Goal: Entertainment & Leisure: Consume media (video, audio)

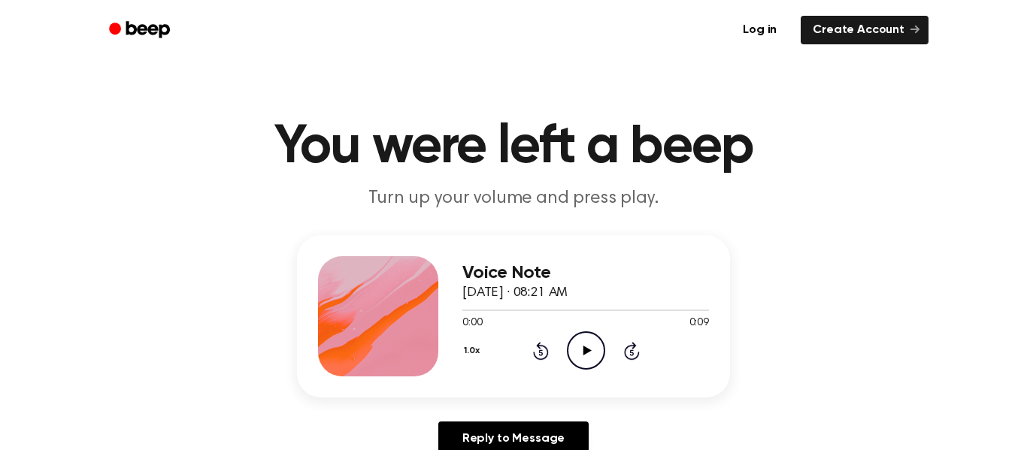
click at [589, 351] on icon at bounding box center [587, 351] width 8 height 10
click at [589, 351] on icon "Pause Audio" at bounding box center [586, 351] width 38 height 38
click at [589, 351] on icon at bounding box center [587, 351] width 8 height 10
click at [585, 344] on icon "Play Audio" at bounding box center [586, 351] width 38 height 38
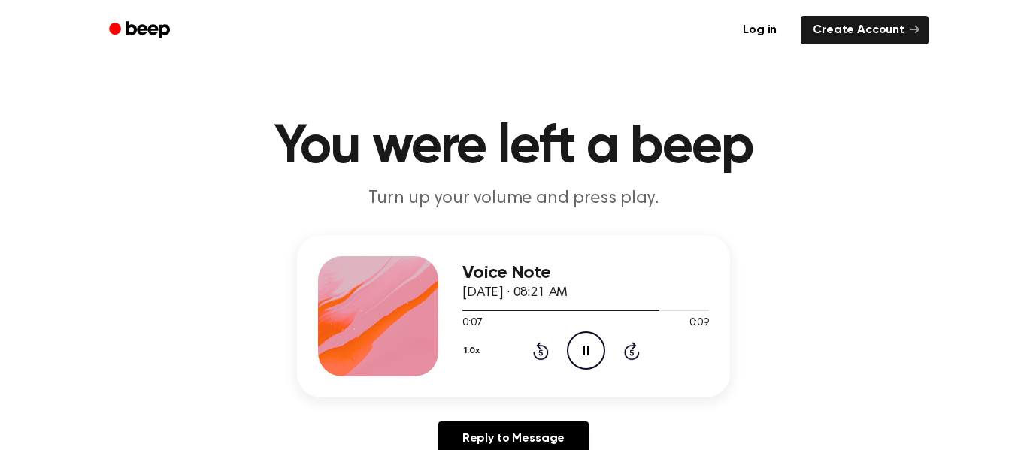
click at [585, 344] on icon "Pause Audio" at bounding box center [586, 351] width 38 height 38
click at [585, 344] on icon "Play Audio" at bounding box center [586, 351] width 38 height 38
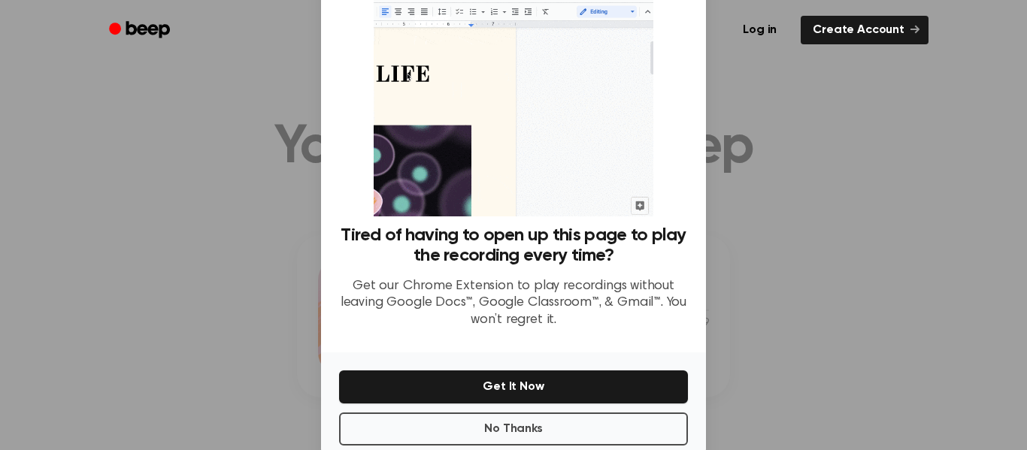
scroll to position [56, 0]
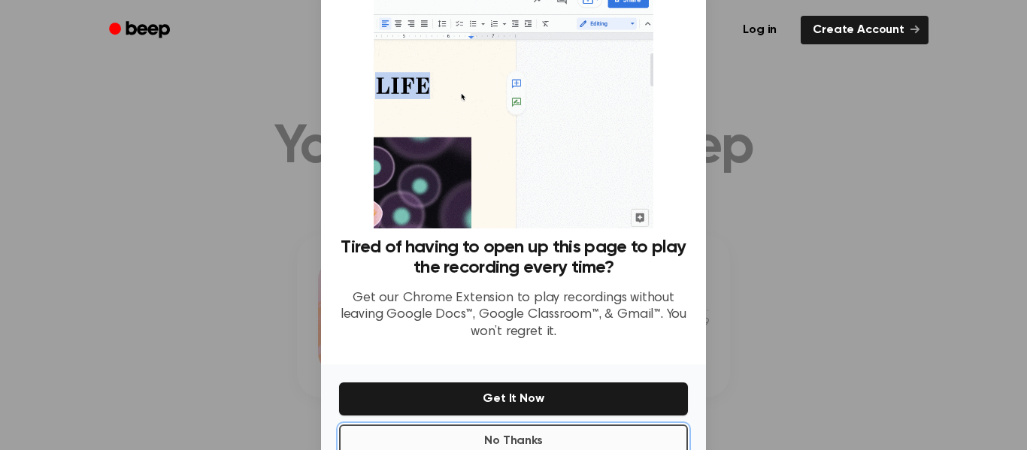
click at [523, 434] on button "No Thanks" at bounding box center [513, 441] width 349 height 33
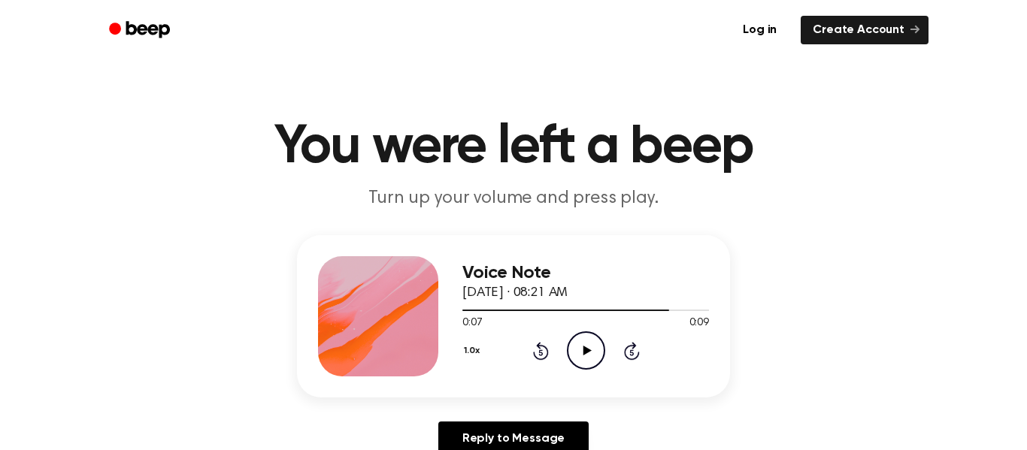
click at [589, 344] on icon "Play Audio" at bounding box center [586, 351] width 38 height 38
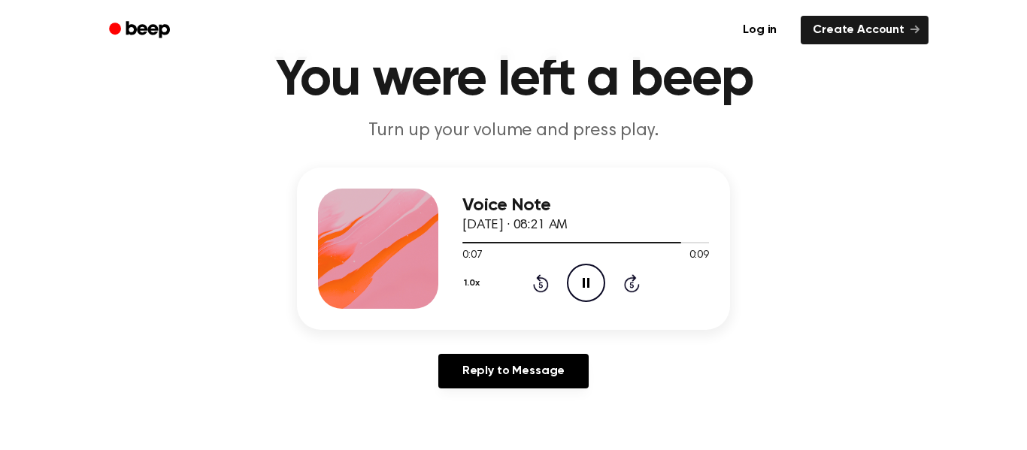
scroll to position [0, 0]
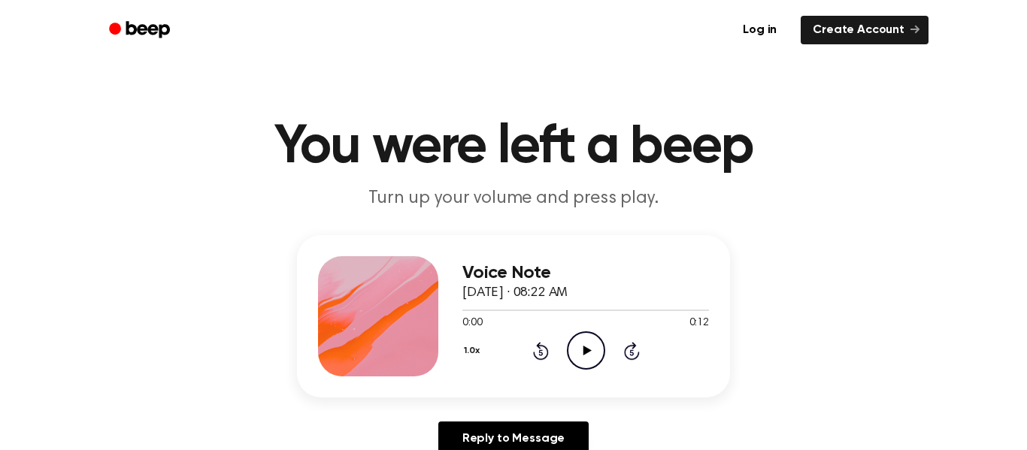
click at [579, 353] on icon "Play Audio" at bounding box center [586, 351] width 38 height 38
click at [573, 347] on icon "Play Audio" at bounding box center [586, 351] width 38 height 38
click at [582, 349] on icon "Play Audio" at bounding box center [586, 351] width 38 height 38
click at [571, 349] on icon "Play Audio" at bounding box center [586, 351] width 38 height 38
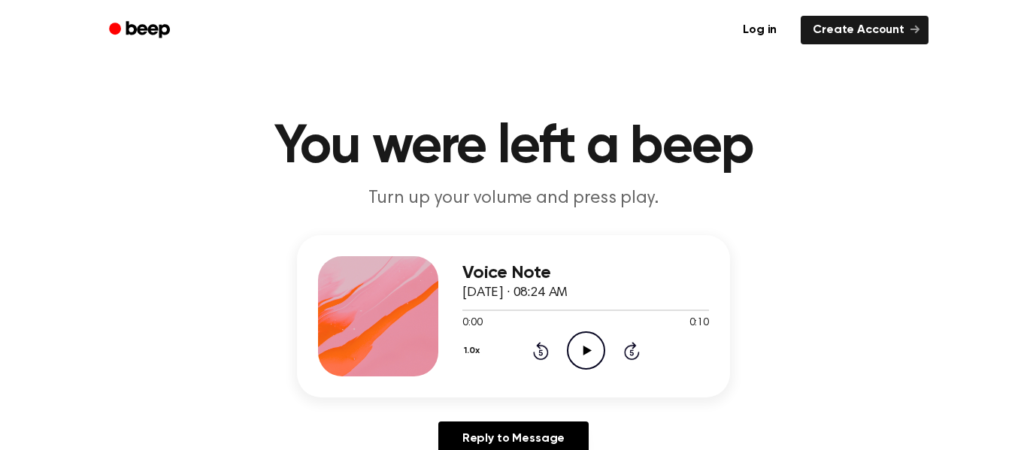
click at [594, 344] on icon "Play Audio" at bounding box center [586, 351] width 38 height 38
click at [490, 311] on div at bounding box center [585, 311] width 247 height 2
click at [467, 308] on div at bounding box center [585, 310] width 247 height 12
click at [589, 354] on icon "Play Audio" at bounding box center [586, 351] width 38 height 38
click at [574, 347] on icon "Play Audio" at bounding box center [586, 351] width 38 height 38
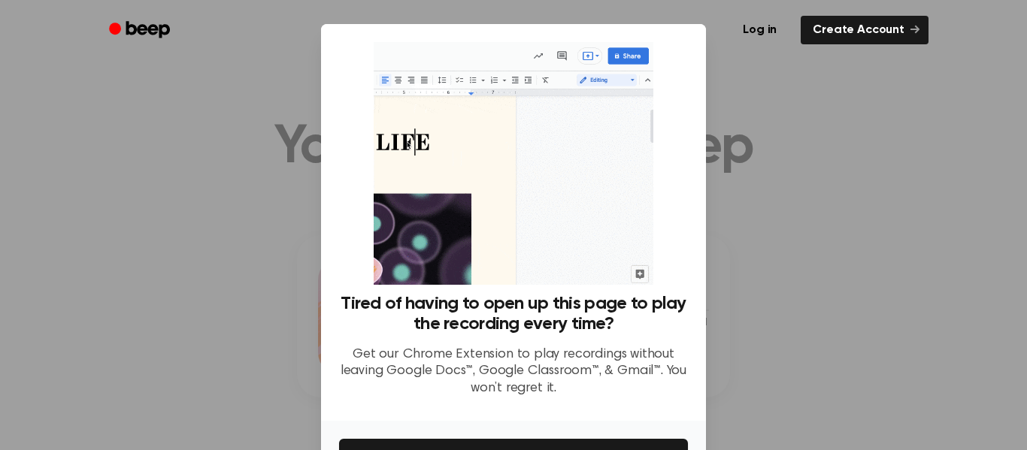
scroll to position [97, 0]
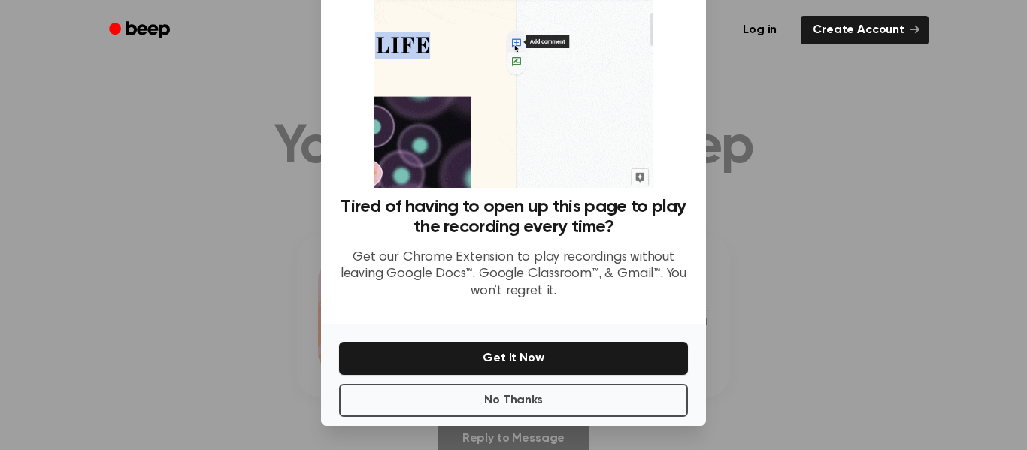
click at [620, 417] on div "No Thanks Get It Now" at bounding box center [513, 375] width 385 height 102
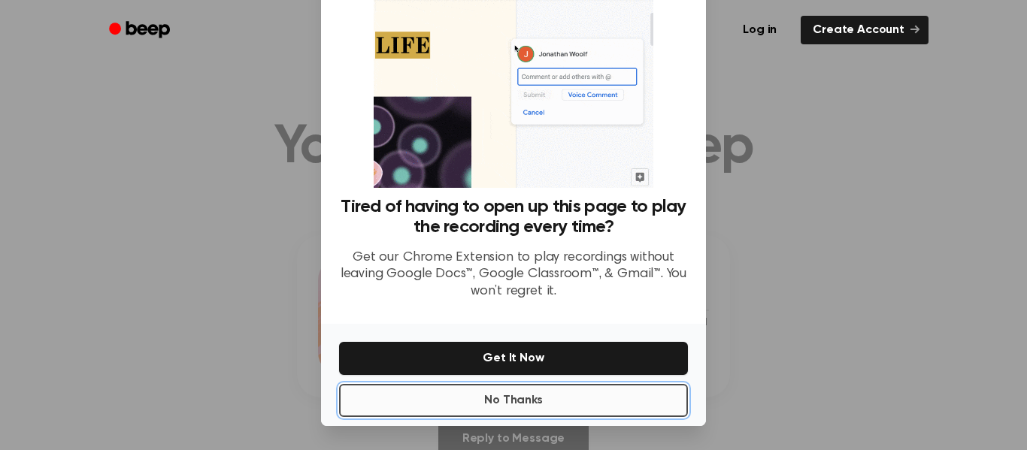
click at [618, 409] on button "No Thanks" at bounding box center [513, 400] width 349 height 33
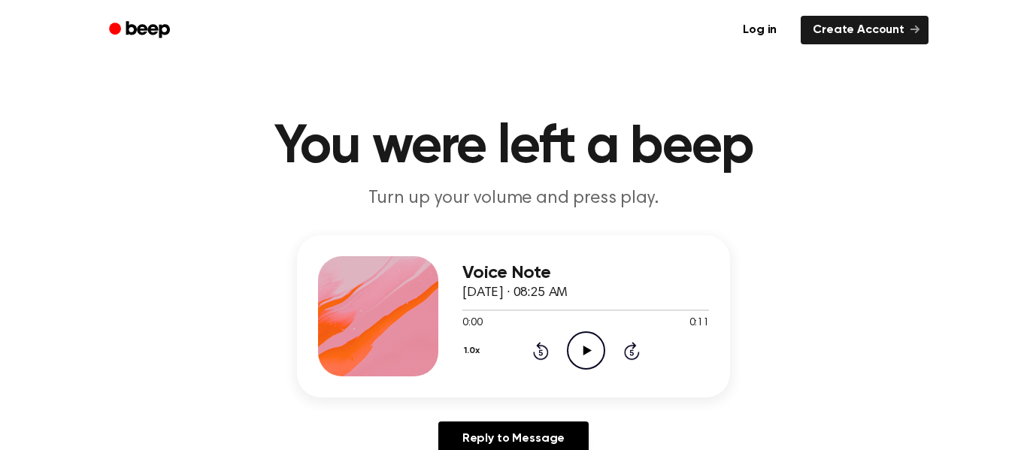
click at [598, 347] on icon "Play Audio" at bounding box center [586, 351] width 38 height 38
click at [593, 353] on icon "Play Audio" at bounding box center [586, 351] width 38 height 38
click at [586, 353] on icon at bounding box center [587, 351] width 8 height 10
click at [596, 362] on icon "Play Audio" at bounding box center [586, 351] width 38 height 38
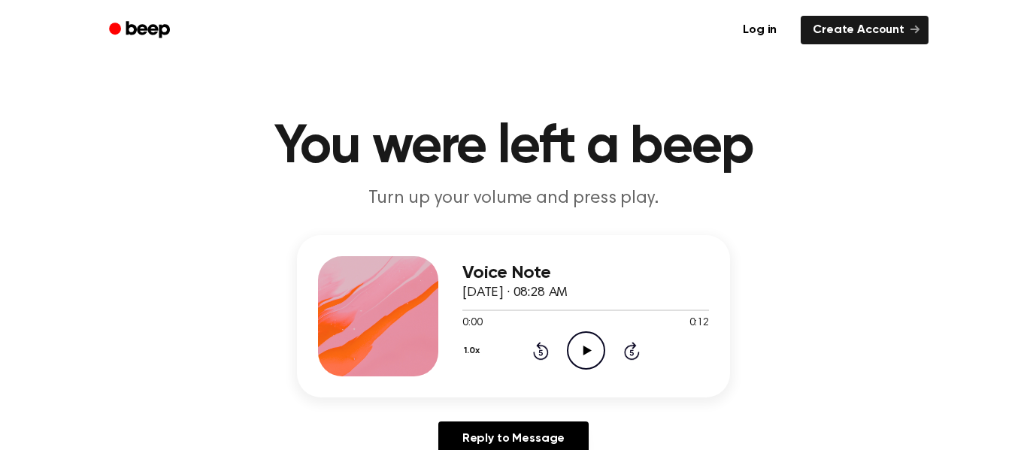
click at [580, 340] on icon "Play Audio" at bounding box center [586, 351] width 38 height 38
click at [587, 343] on icon "Play Audio" at bounding box center [586, 351] width 38 height 38
